Goal: Task Accomplishment & Management: Use online tool/utility

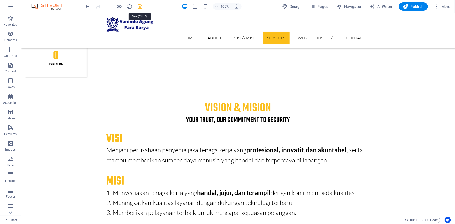
click at [140, 5] on icon "save" at bounding box center [140, 7] width 6 height 6
checkbox input "false"
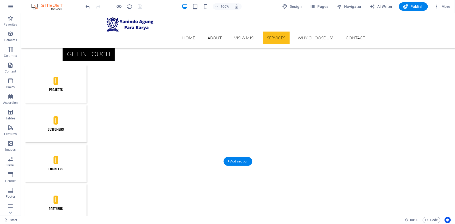
scroll to position [886, 0]
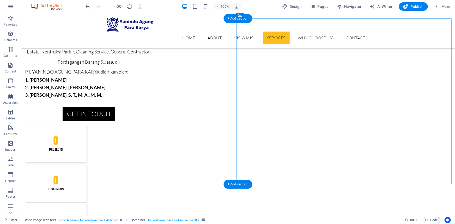
scroll to position [814, 0]
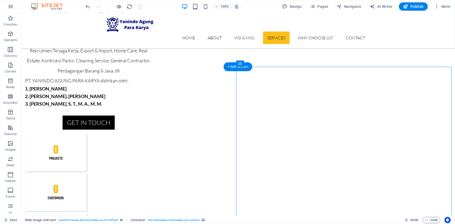
click at [265, 64] on button at bounding box center [263, 63] width 6 height 6
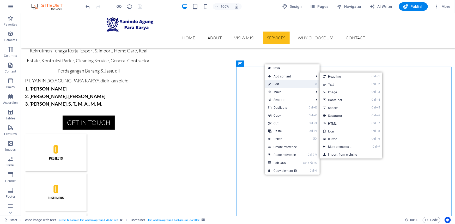
drag, startPoint x: 282, startPoint y: 83, endPoint x: 187, endPoint y: 74, distance: 95.6
click at [282, 83] on link "⏎ Edit" at bounding box center [282, 84] width 35 height 8
select select "px"
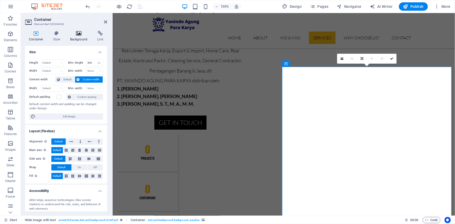
click at [74, 36] on h4 "Background" at bounding box center [79, 36] width 27 height 11
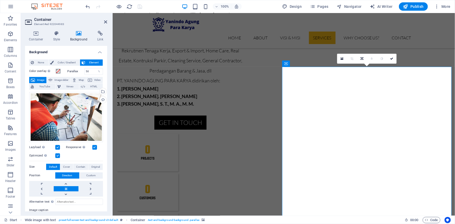
click at [71, 70] on label "Parallax" at bounding box center [76, 71] width 17 height 3
click at [72, 71] on label "Parallax" at bounding box center [76, 71] width 17 height 3
click at [103, 91] on div "Select files from the file manager, stock photos, or upload file(s)" at bounding box center [103, 92] width 8 height 8
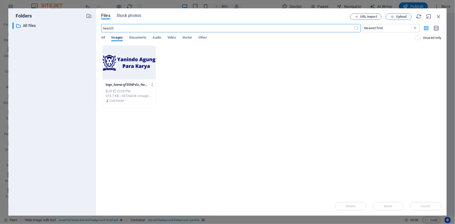
scroll to position [868, 0]
click at [395, 17] on span "Upload" at bounding box center [398, 16] width 21 height 3
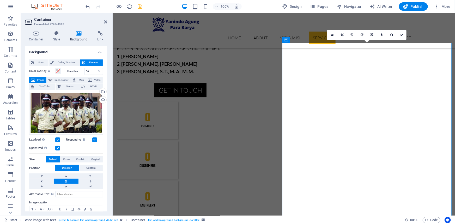
scroll to position [838, 0]
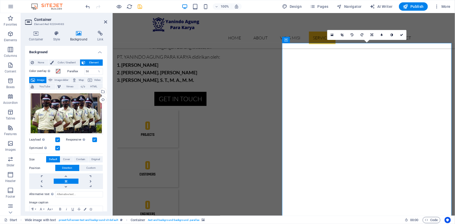
drag, startPoint x: 346, startPoint y: 143, endPoint x: 385, endPoint y: 139, distance: 39.5
click at [88, 72] on input "50" at bounding box center [94, 71] width 18 height 6
drag, startPoint x: 90, startPoint y: 70, endPoint x: 82, endPoint y: 71, distance: 7.9
click at [82, 71] on div "Parallax 50 %" at bounding box center [86, 71] width 36 height 7
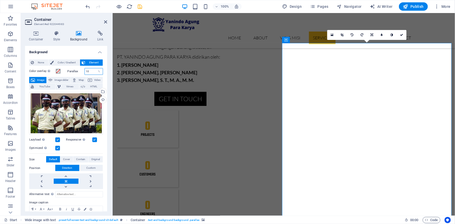
type input "1"
drag, startPoint x: 89, startPoint y: 72, endPoint x: 80, endPoint y: 71, distance: 8.3
click at [80, 71] on div "Parallax 20 %" at bounding box center [86, 71] width 36 height 7
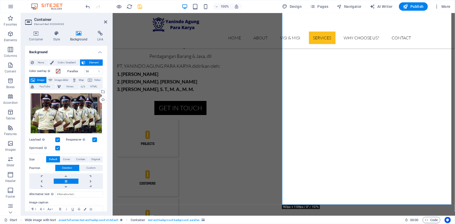
scroll to position [814, 0]
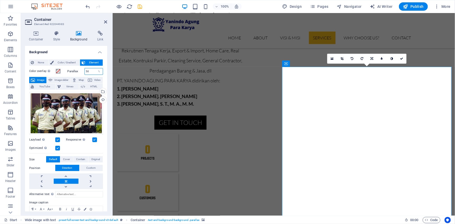
click at [88, 70] on input "50" at bounding box center [94, 71] width 18 height 6
drag, startPoint x: 88, startPoint y: 70, endPoint x: 84, endPoint y: 70, distance: 3.9
click at [85, 70] on input "50" at bounding box center [94, 71] width 18 height 6
type input "10"
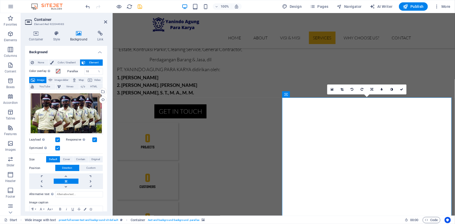
scroll to position [767, 0]
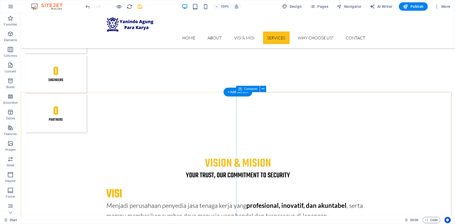
scroll to position [980, 0]
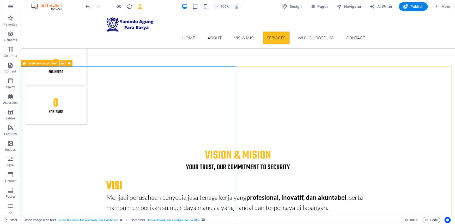
click at [63, 64] on icon at bounding box center [62, 63] width 3 height 5
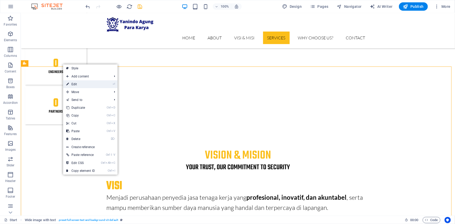
click at [76, 84] on link "⏎ Edit" at bounding box center [80, 84] width 35 height 8
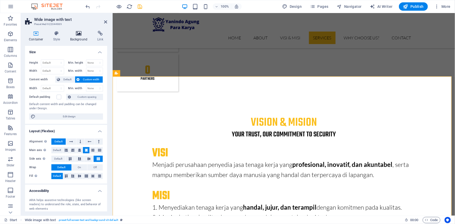
click at [81, 38] on h4 "Background" at bounding box center [79, 36] width 27 height 11
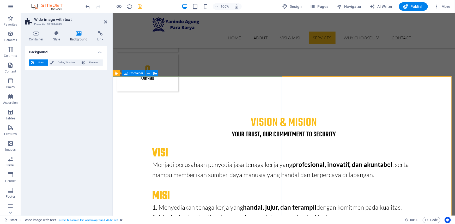
click at [149, 74] on icon at bounding box center [148, 73] width 3 height 5
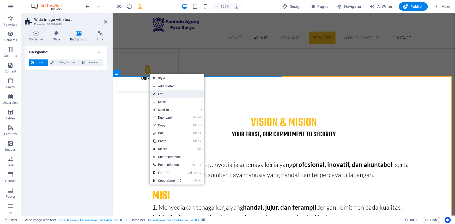
click at [156, 94] on link "⏎ Edit" at bounding box center [167, 94] width 35 height 8
select select "px"
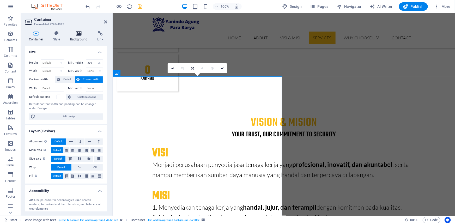
click at [77, 36] on h4 "Background" at bounding box center [79, 36] width 27 height 11
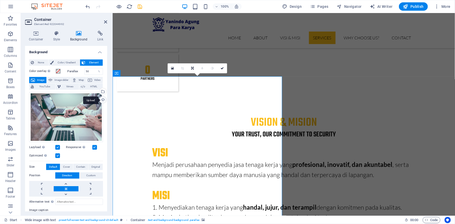
click at [102, 100] on div "Upload" at bounding box center [103, 100] width 8 height 8
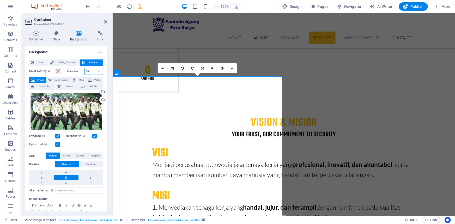
click at [88, 71] on input "50" at bounding box center [94, 71] width 18 height 6
click at [87, 71] on input "50" at bounding box center [94, 71] width 18 height 6
type input "10"
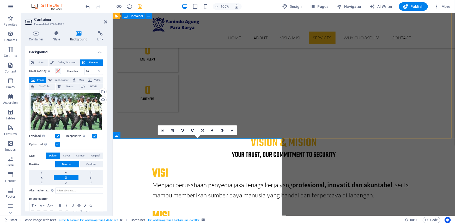
scroll to position [942, 0]
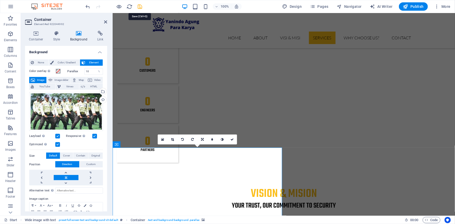
click at [139, 8] on icon "save" at bounding box center [140, 7] width 6 height 6
checkbox input "false"
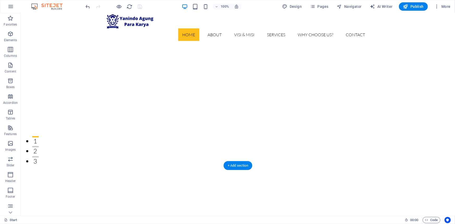
scroll to position [0, 0]
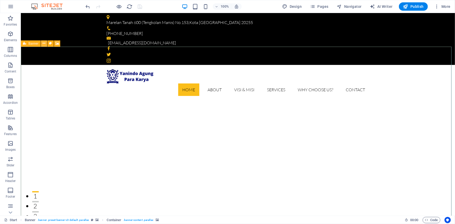
click at [44, 45] on icon at bounding box center [43, 43] width 3 height 5
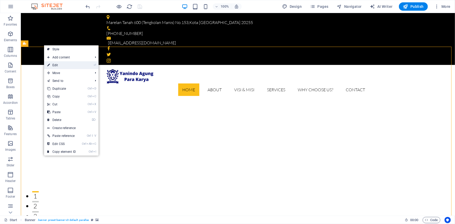
click at [57, 65] on link "⏎ Edit" at bounding box center [61, 65] width 35 height 8
select select "vh"
select select "banner"
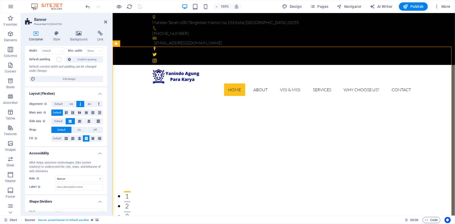
scroll to position [45, 0]
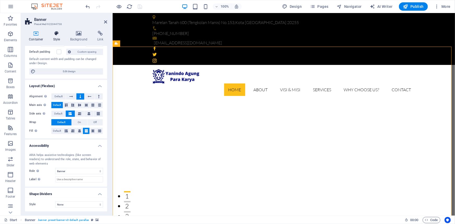
click at [54, 40] on h4 "Style" at bounding box center [57, 36] width 17 height 11
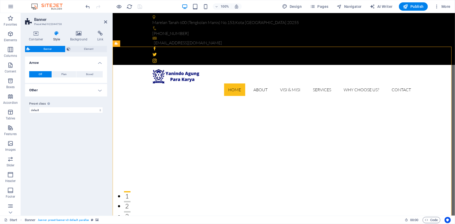
click at [100, 89] on h4 "Other" at bounding box center [66, 90] width 82 height 13
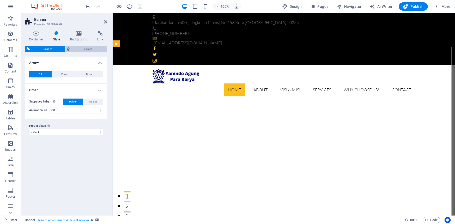
click at [70, 49] on button "Element" at bounding box center [86, 49] width 42 height 6
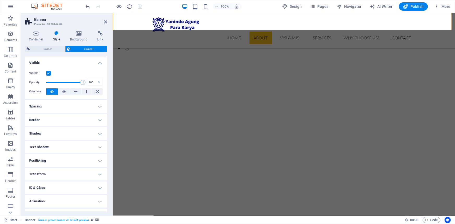
scroll to position [166, 0]
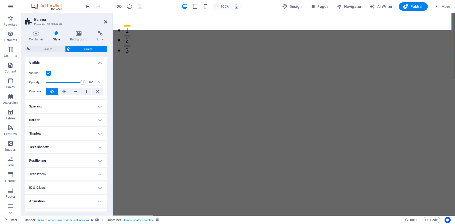
click at [105, 21] on icon at bounding box center [105, 22] width 3 height 4
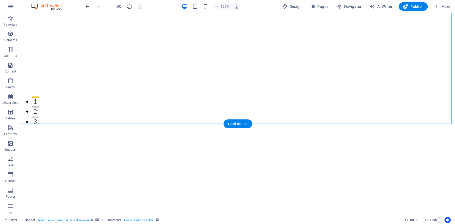
scroll to position [142, 0]
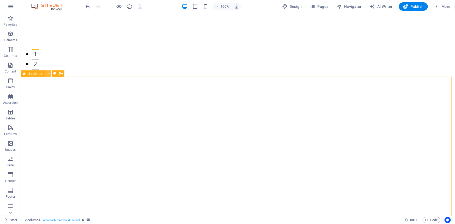
click at [48, 74] on icon at bounding box center [48, 73] width 3 height 5
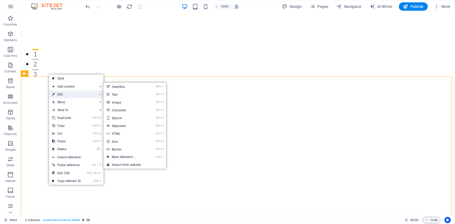
click at [56, 94] on link "⏎ Edit" at bounding box center [66, 94] width 35 height 8
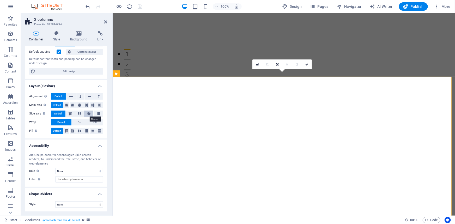
scroll to position [0, 0]
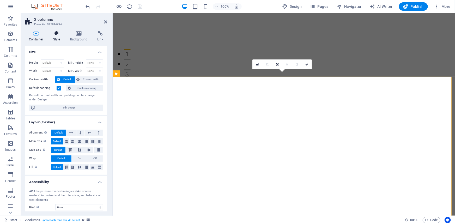
click at [55, 36] on h4 "Style" at bounding box center [57, 36] width 17 height 11
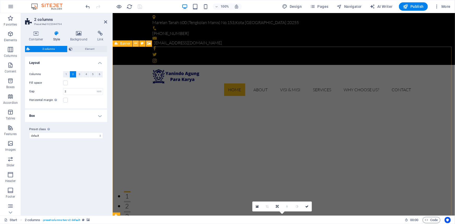
click at [135, 45] on icon at bounding box center [135, 43] width 3 height 5
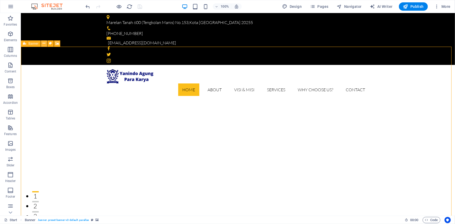
click at [42, 45] on button at bounding box center [44, 43] width 6 height 6
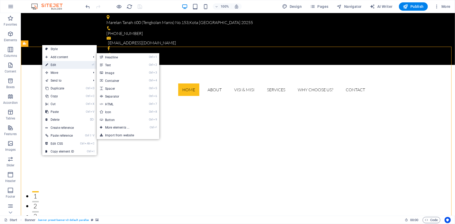
click at [50, 64] on link "⏎ Edit" at bounding box center [59, 65] width 35 height 8
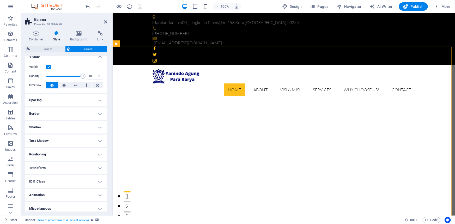
scroll to position [9, 0]
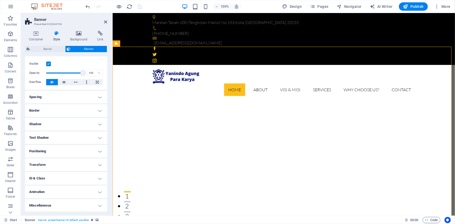
click at [96, 162] on h4 "Transform" at bounding box center [66, 164] width 82 height 13
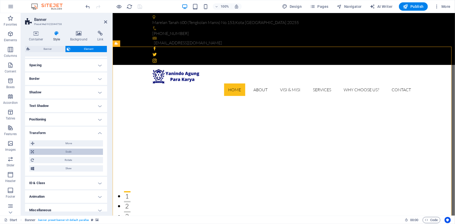
scroll to position [46, 0]
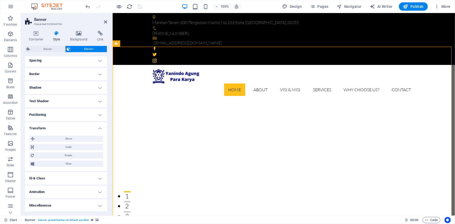
click at [99, 127] on h4 "Transform" at bounding box center [66, 126] width 82 height 9
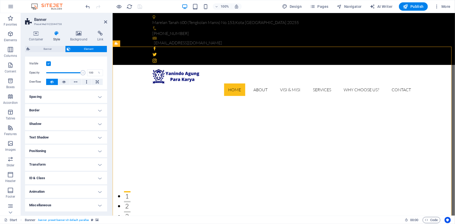
scroll to position [9, 0]
click at [96, 110] on h4 "Border" at bounding box center [66, 110] width 82 height 13
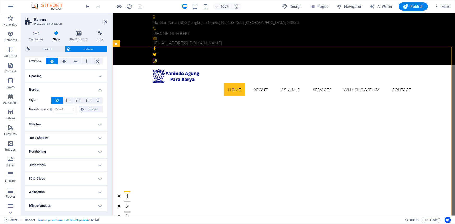
click at [97, 90] on h4 "Border" at bounding box center [66, 87] width 82 height 9
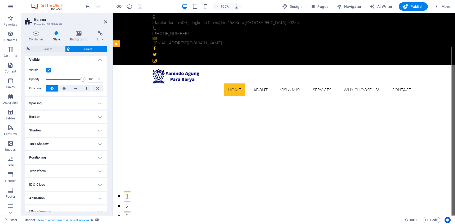
scroll to position [0, 0]
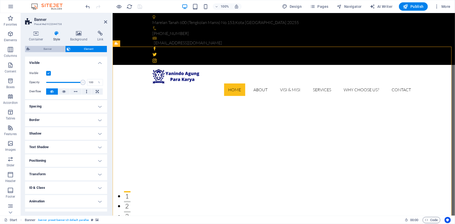
click at [54, 50] on span "Banner" at bounding box center [48, 49] width 32 height 6
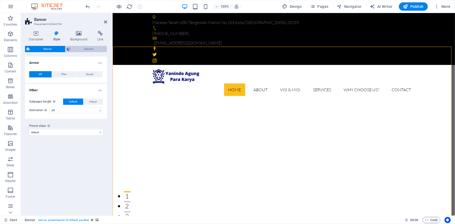
click at [85, 50] on span "Element" at bounding box center [88, 49] width 33 height 6
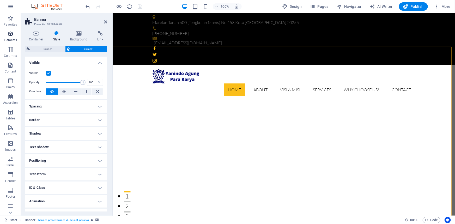
click at [9, 34] on icon "button" at bounding box center [10, 34] width 6 height 6
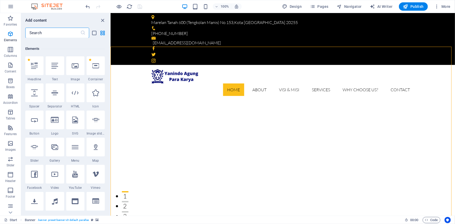
scroll to position [55, 0]
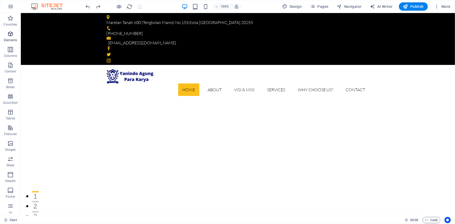
click at [10, 34] on icon "button" at bounding box center [10, 34] width 6 height 6
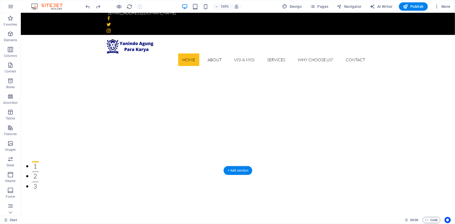
scroll to position [23, 0]
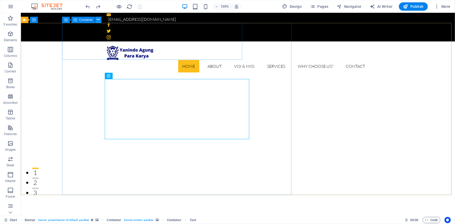
click at [97, 20] on icon at bounding box center [98, 19] width 3 height 5
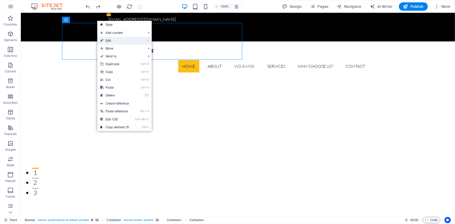
click at [113, 42] on link "⏎ Edit" at bounding box center [114, 41] width 35 height 8
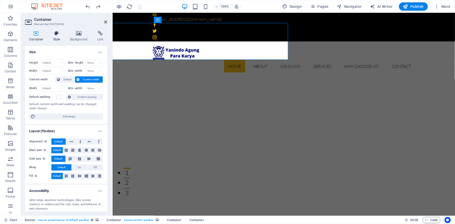
click at [54, 37] on h4 "Style" at bounding box center [57, 36] width 17 height 11
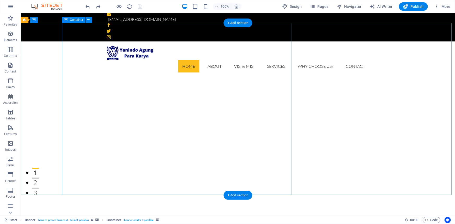
select select "%"
select select "px"
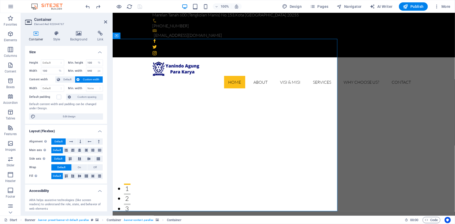
scroll to position [0, 0]
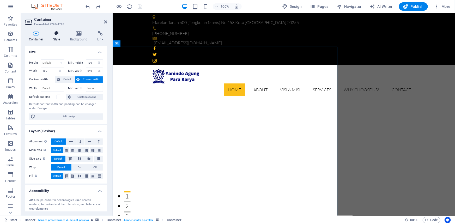
click at [57, 39] on h4 "Style" at bounding box center [57, 36] width 17 height 11
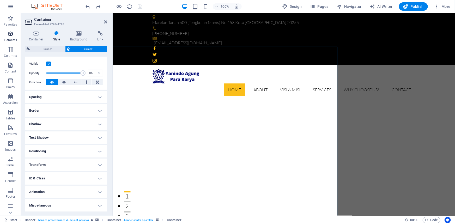
click at [8, 35] on icon "button" at bounding box center [10, 34] width 6 height 6
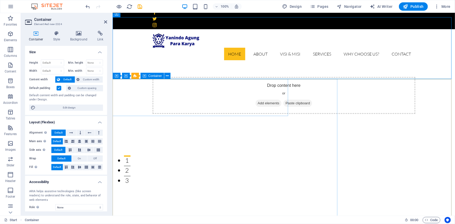
scroll to position [47, 0]
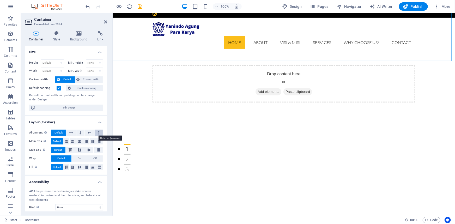
click at [99, 132] on button at bounding box center [99, 133] width 8 height 6
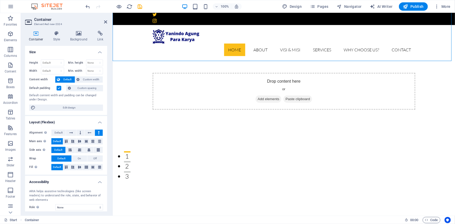
scroll to position [0, 0]
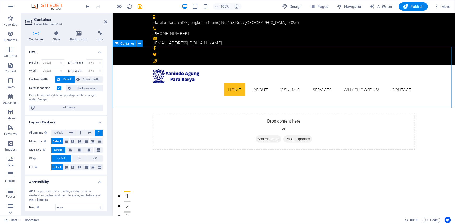
drag, startPoint x: 126, startPoint y: 65, endPoint x: 134, endPoint y: 66, distance: 8.4
click at [126, 100] on div "Drop content here or Add elements Paste clipboard" at bounding box center [283, 131] width 342 height 62
click at [269, 112] on div "Drop content here or Add elements Paste clipboard" at bounding box center [283, 130] width 263 height 37
drag, startPoint x: 272, startPoint y: 76, endPoint x: 275, endPoint y: 77, distance: 3.9
click at [272, 100] on div "Drop content here or Add elements Paste clipboard" at bounding box center [283, 131] width 342 height 62
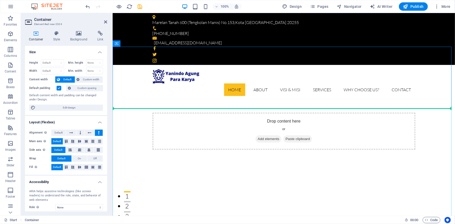
drag, startPoint x: 235, startPoint y: 70, endPoint x: 352, endPoint y: 143, distance: 138.4
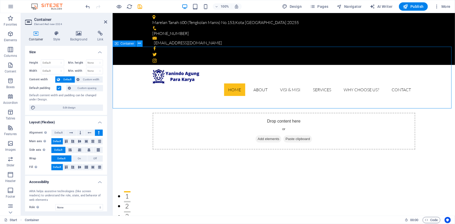
click at [137, 44] on button at bounding box center [139, 43] width 6 height 6
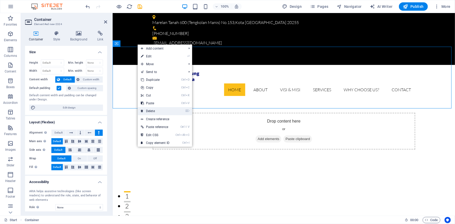
click at [159, 111] on link "⌦ Delete" at bounding box center [155, 111] width 35 height 8
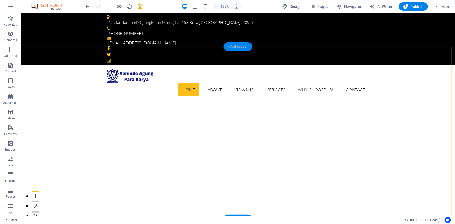
click at [240, 48] on div "+ Add section" at bounding box center [237, 46] width 29 height 9
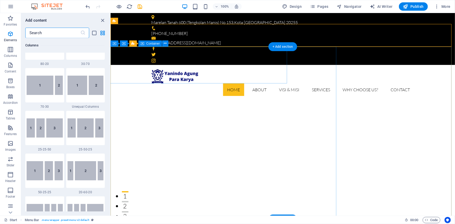
scroll to position [912, 0]
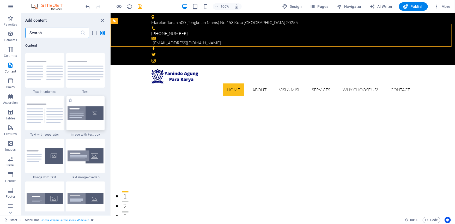
click at [97, 110] on img at bounding box center [86, 113] width 36 height 14
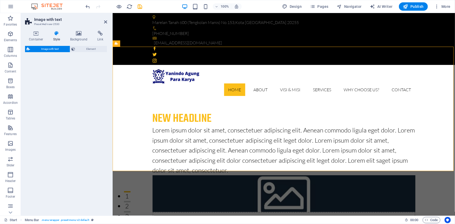
select select "rem"
select select "px"
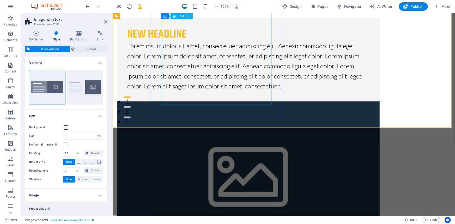
scroll to position [0, 0]
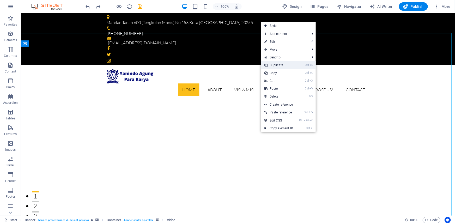
click at [278, 66] on link "Ctrl D Duplicate" at bounding box center [278, 65] width 35 height 8
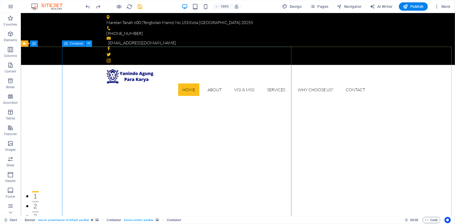
click at [88, 44] on icon at bounding box center [88, 43] width 3 height 5
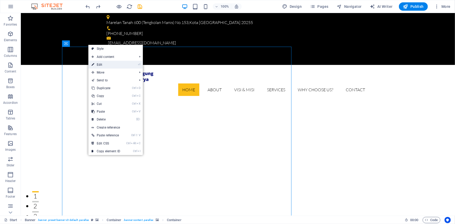
click at [100, 64] on link "⏎ Edit" at bounding box center [105, 65] width 35 height 8
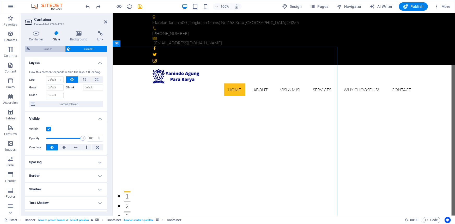
click at [50, 51] on span "Banner" at bounding box center [48, 49] width 32 height 6
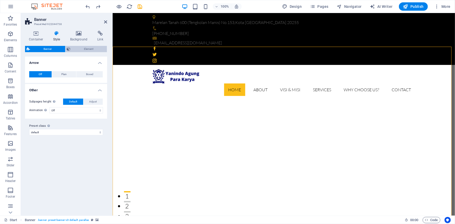
click at [82, 49] on span "Element" at bounding box center [88, 49] width 33 height 6
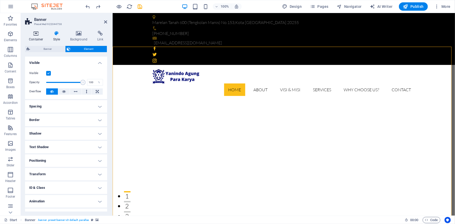
click at [34, 36] on h4 "Container" at bounding box center [37, 36] width 24 height 11
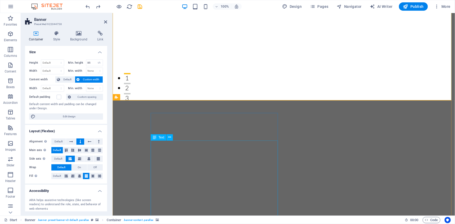
scroll to position [118, 0]
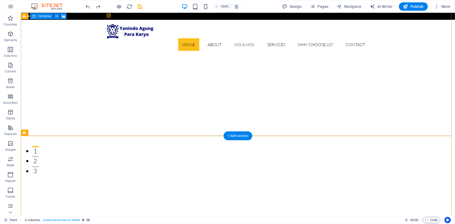
scroll to position [0, 0]
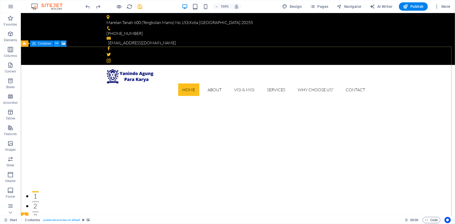
click at [56, 43] on icon at bounding box center [57, 43] width 3 height 5
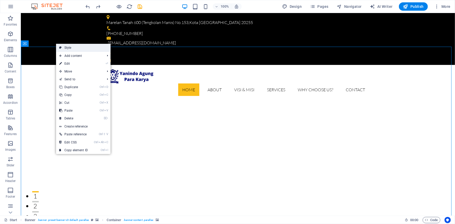
click at [66, 46] on link "Style" at bounding box center [83, 48] width 54 height 8
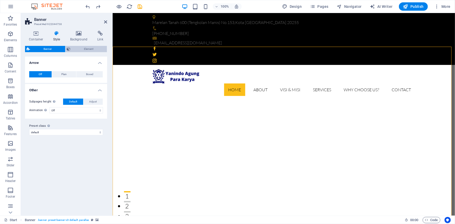
click at [68, 50] on icon at bounding box center [69, 49] width 4 height 6
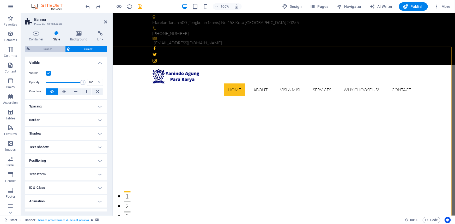
click at [47, 50] on span "Banner" at bounding box center [48, 49] width 32 height 6
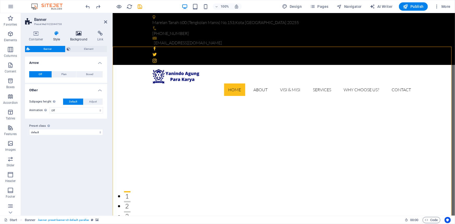
click at [76, 38] on h4 "Background" at bounding box center [79, 36] width 27 height 11
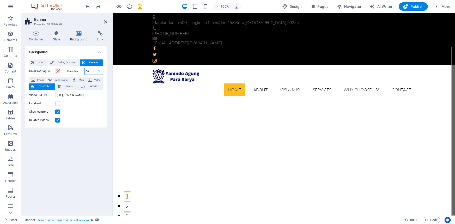
click at [87, 72] on input "50" at bounding box center [94, 71] width 18 height 6
click at [85, 71] on input "50" at bounding box center [94, 71] width 18 height 6
click at [54, 38] on h4 "Style" at bounding box center [57, 36] width 17 height 11
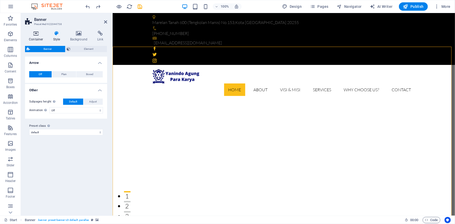
click at [38, 36] on h4 "Container" at bounding box center [37, 36] width 24 height 11
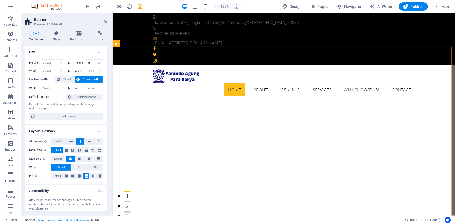
click at [108, 22] on aside "Banner Preset #ed-922044758 Container Style Background Link Size Height Default…" at bounding box center [67, 114] width 92 height 203
click at [105, 22] on icon at bounding box center [105, 22] width 3 height 4
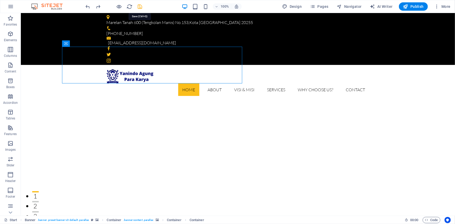
click at [141, 8] on icon "save" at bounding box center [140, 7] width 6 height 6
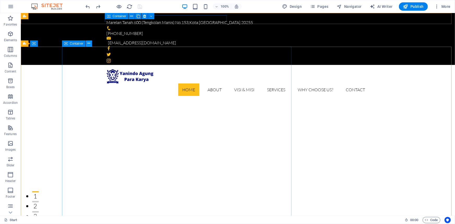
click at [86, 44] on button at bounding box center [89, 43] width 6 height 6
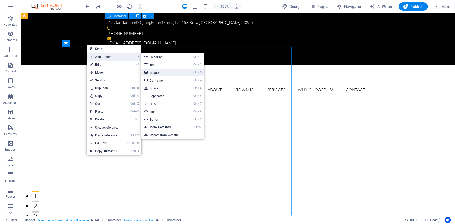
click at [169, 75] on link "Ctrl 3 Image" at bounding box center [162, 73] width 43 height 8
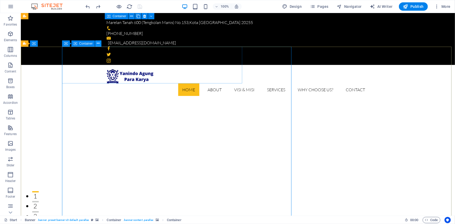
click at [97, 44] on icon at bounding box center [98, 43] width 3 height 5
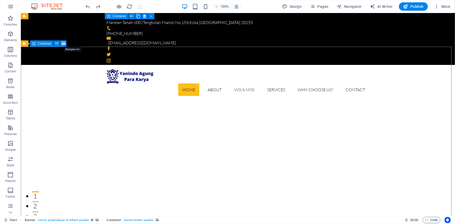
click at [62, 43] on icon at bounding box center [64, 43] width 4 height 5
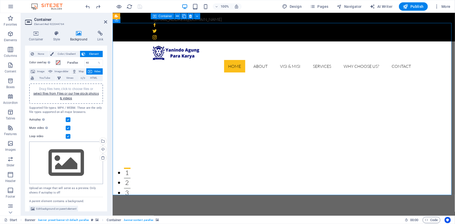
scroll to position [13, 0]
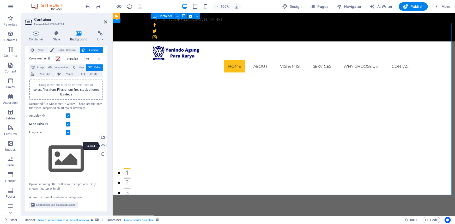
click at [102, 145] on div "Upload" at bounding box center [103, 146] width 8 height 8
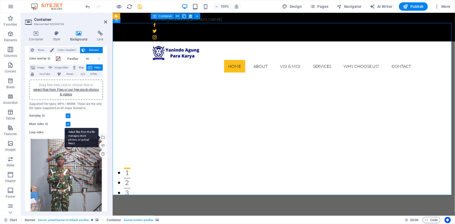
click at [102, 137] on div "Select files from the file manager, stock photos, or upload file(s)" at bounding box center [103, 138] width 8 height 8
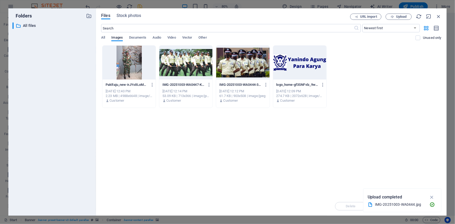
click at [131, 68] on div at bounding box center [128, 63] width 53 height 34
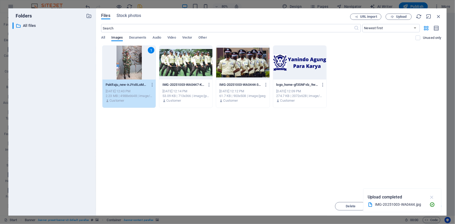
click at [433, 197] on icon "button" at bounding box center [432, 197] width 6 height 6
click at [440, 18] on icon "button" at bounding box center [439, 17] width 6 height 6
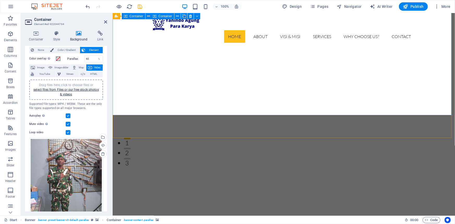
scroll to position [0, 0]
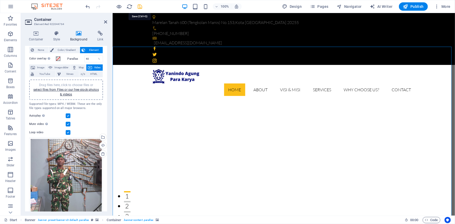
click at [138, 6] on icon "save" at bounding box center [140, 7] width 6 height 6
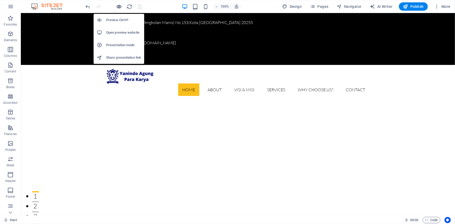
click at [120, 8] on icon "button" at bounding box center [119, 7] width 6 height 6
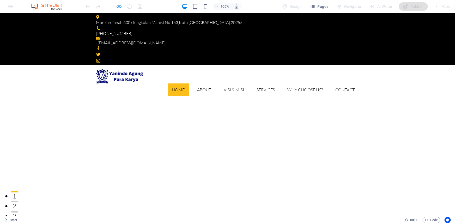
drag, startPoint x: 116, startPoint y: 6, endPoint x: 116, endPoint y: 9, distance: 3.4
click at [116, 6] on icon "button" at bounding box center [119, 7] width 6 height 6
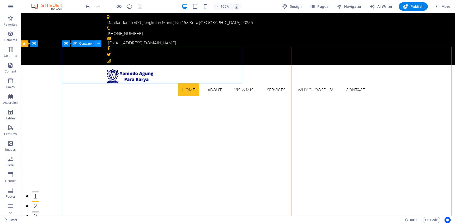
click at [99, 44] on icon at bounding box center [98, 43] width 3 height 5
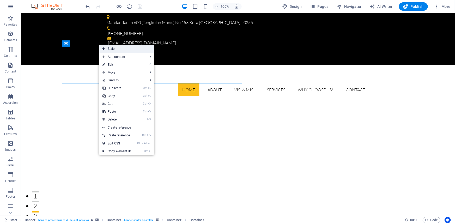
click at [112, 50] on link "Style" at bounding box center [126, 49] width 54 height 8
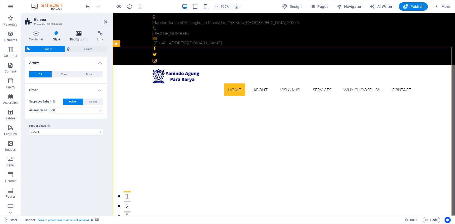
click at [78, 39] on h4 "Background" at bounding box center [79, 36] width 27 height 11
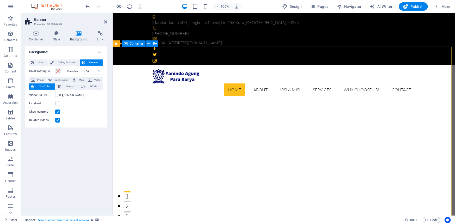
click at [105, 22] on icon at bounding box center [105, 22] width 3 height 4
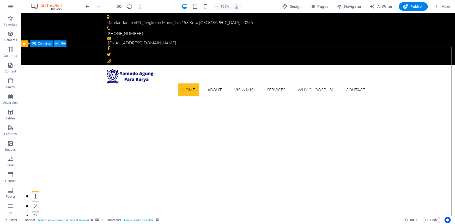
click at [55, 45] on button at bounding box center [57, 43] width 6 height 6
click at [62, 44] on icon at bounding box center [64, 43] width 4 height 5
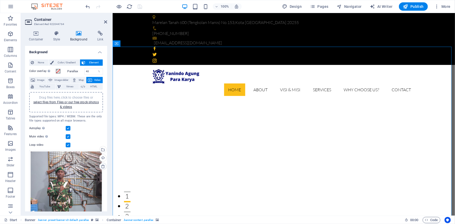
click at [102, 165] on icon at bounding box center [103, 166] width 4 height 4
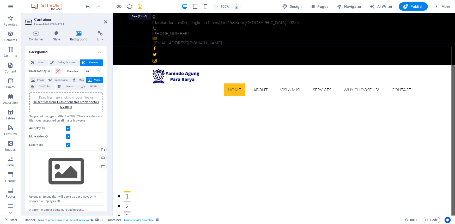
click at [139, 8] on icon "save" at bounding box center [140, 7] width 6 height 6
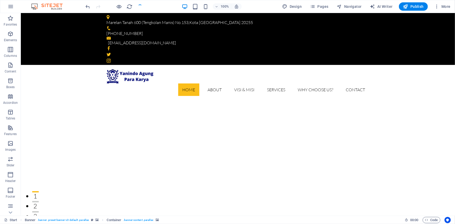
checkbox input "false"
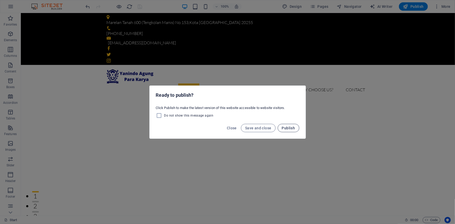
click at [285, 129] on span "Publish" at bounding box center [288, 128] width 13 height 4
